Goal: Go to known website: Go to known website

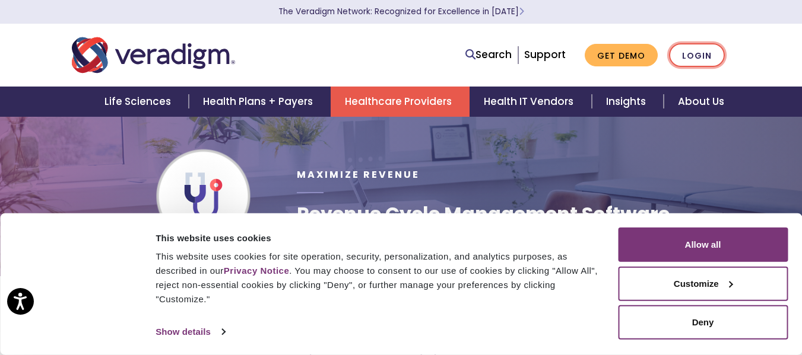
click at [695, 55] on link "Login" at bounding box center [697, 55] width 56 height 24
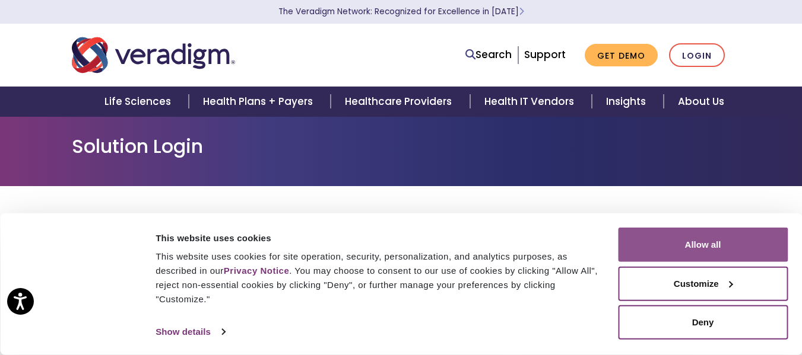
click at [702, 243] on button "Allow all" at bounding box center [703, 245] width 170 height 34
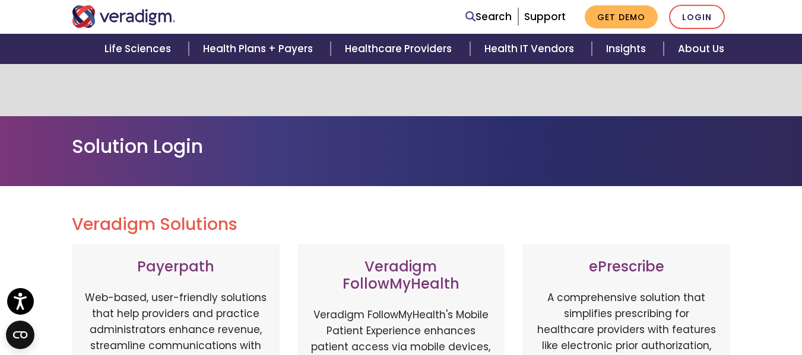
scroll to position [119, 0]
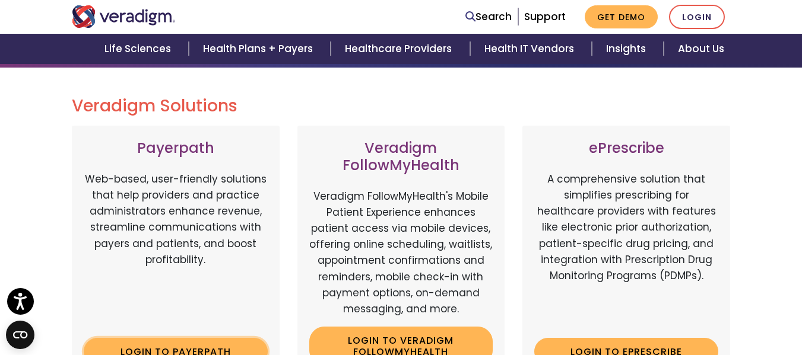
click at [221, 346] on link "Login to Payerpath" at bounding box center [176, 351] width 184 height 27
